Goal: Task Accomplishment & Management: Use online tool/utility

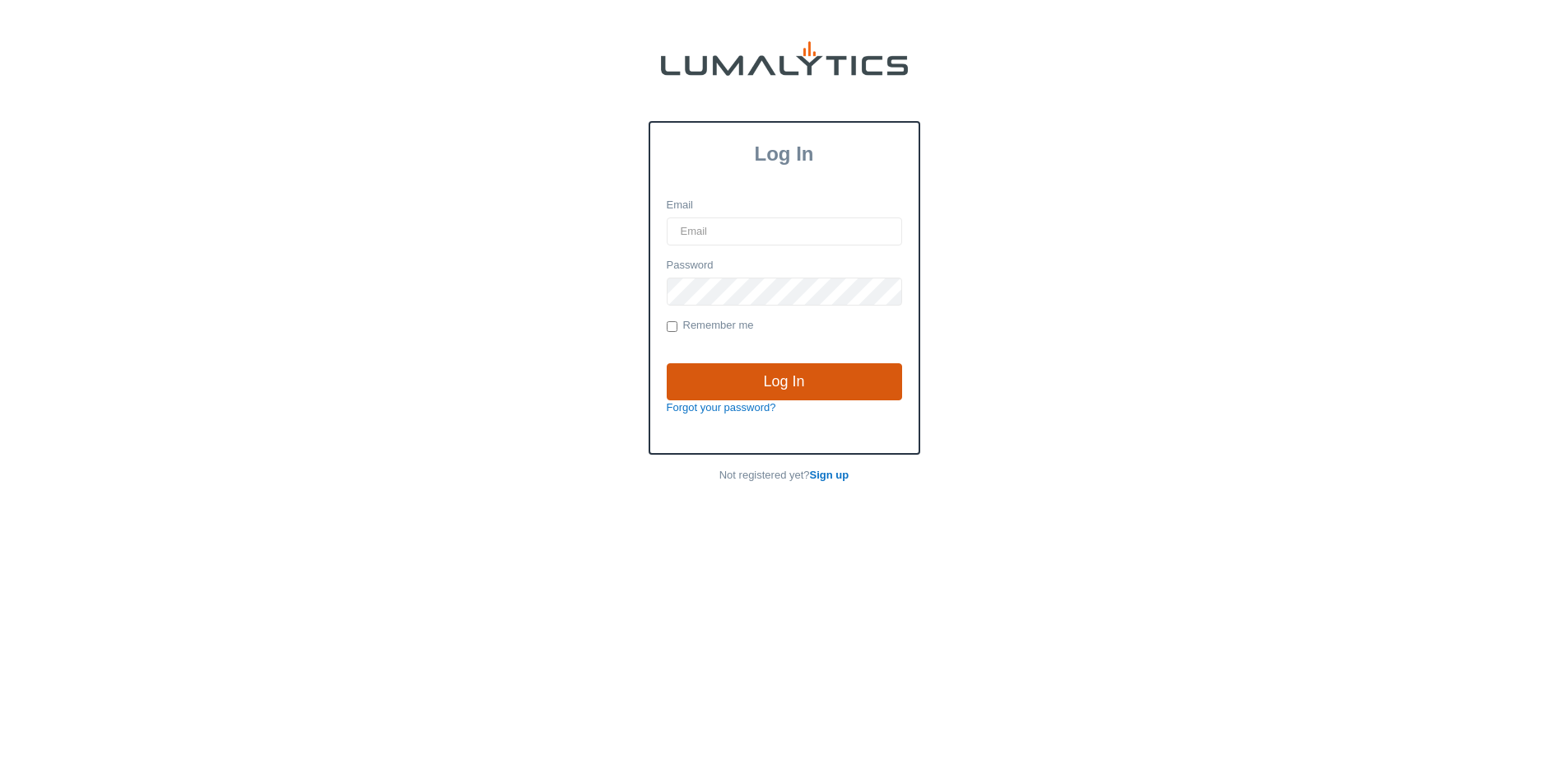
type input "[EMAIL_ADDRESS][DOMAIN_NAME]"
click at [843, 370] on input "Log In" at bounding box center [784, 382] width 235 height 38
